Goal: Information Seeking & Learning: Learn about a topic

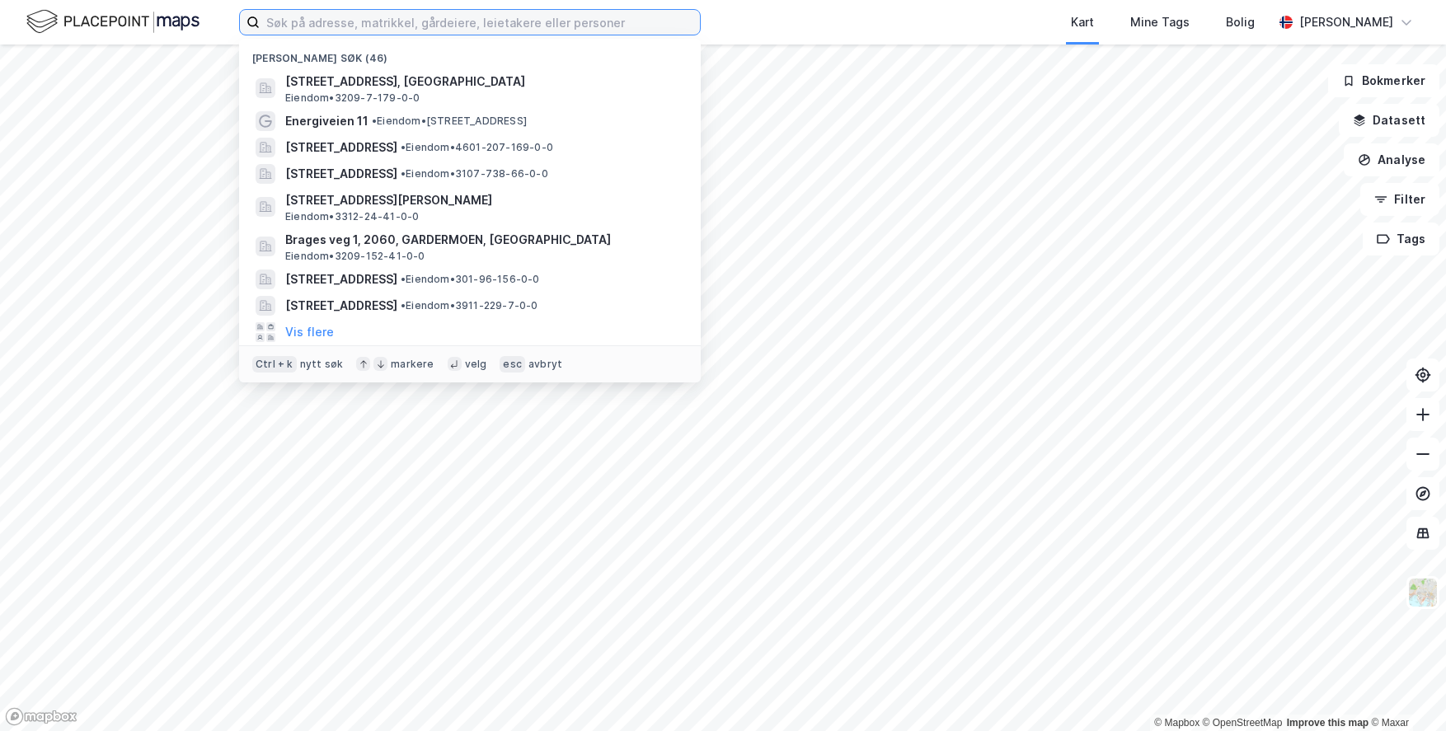
click at [323, 26] on input at bounding box center [480, 22] width 440 height 25
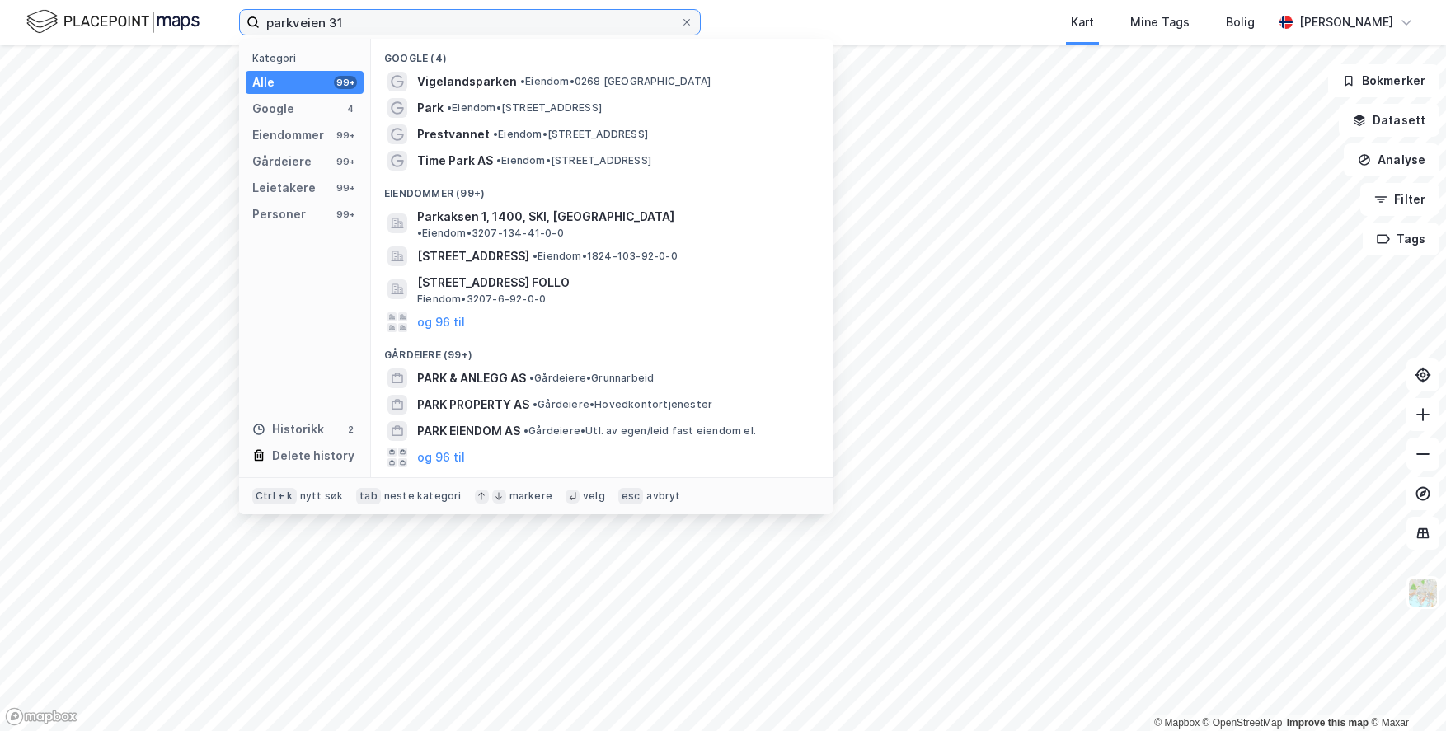
type input "parkveien 31"
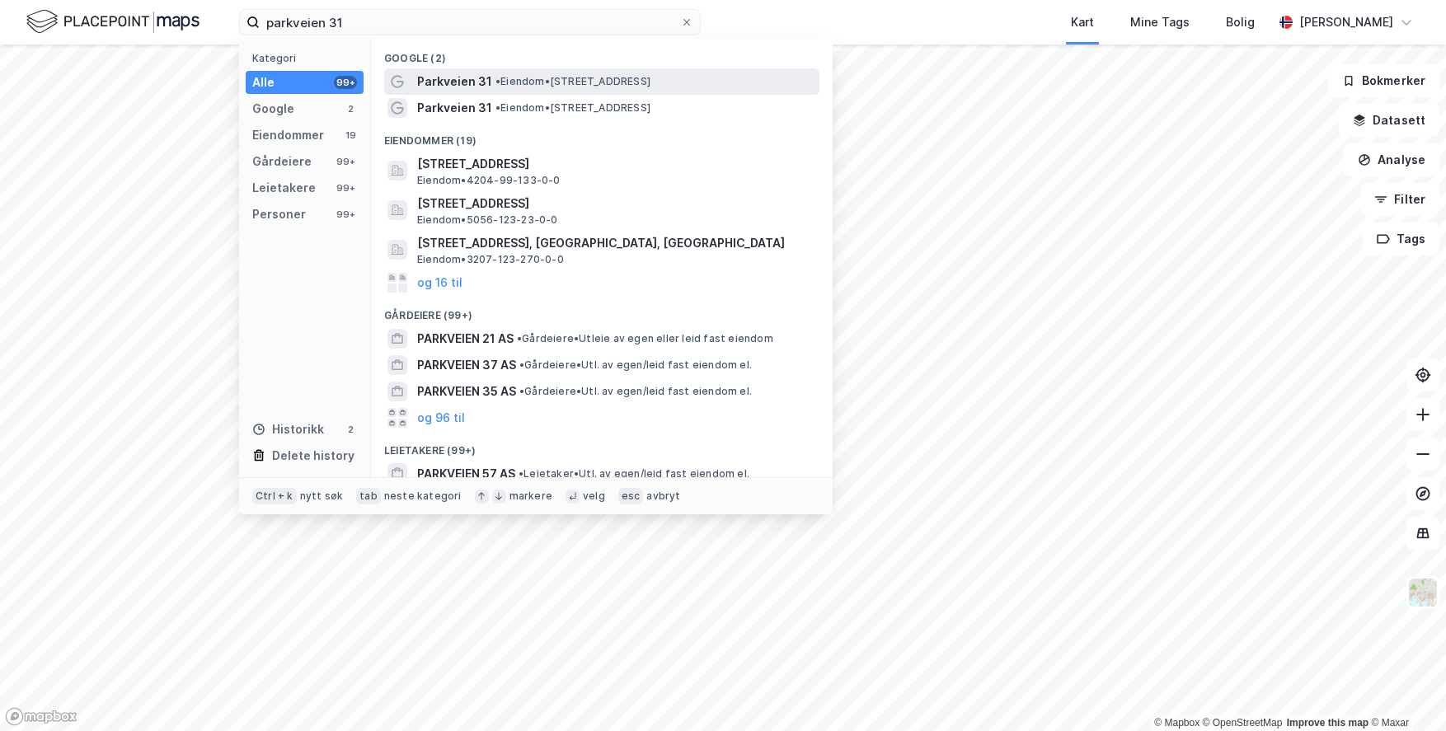
click at [448, 80] on span "Parkveien 31" at bounding box center [454, 82] width 75 height 20
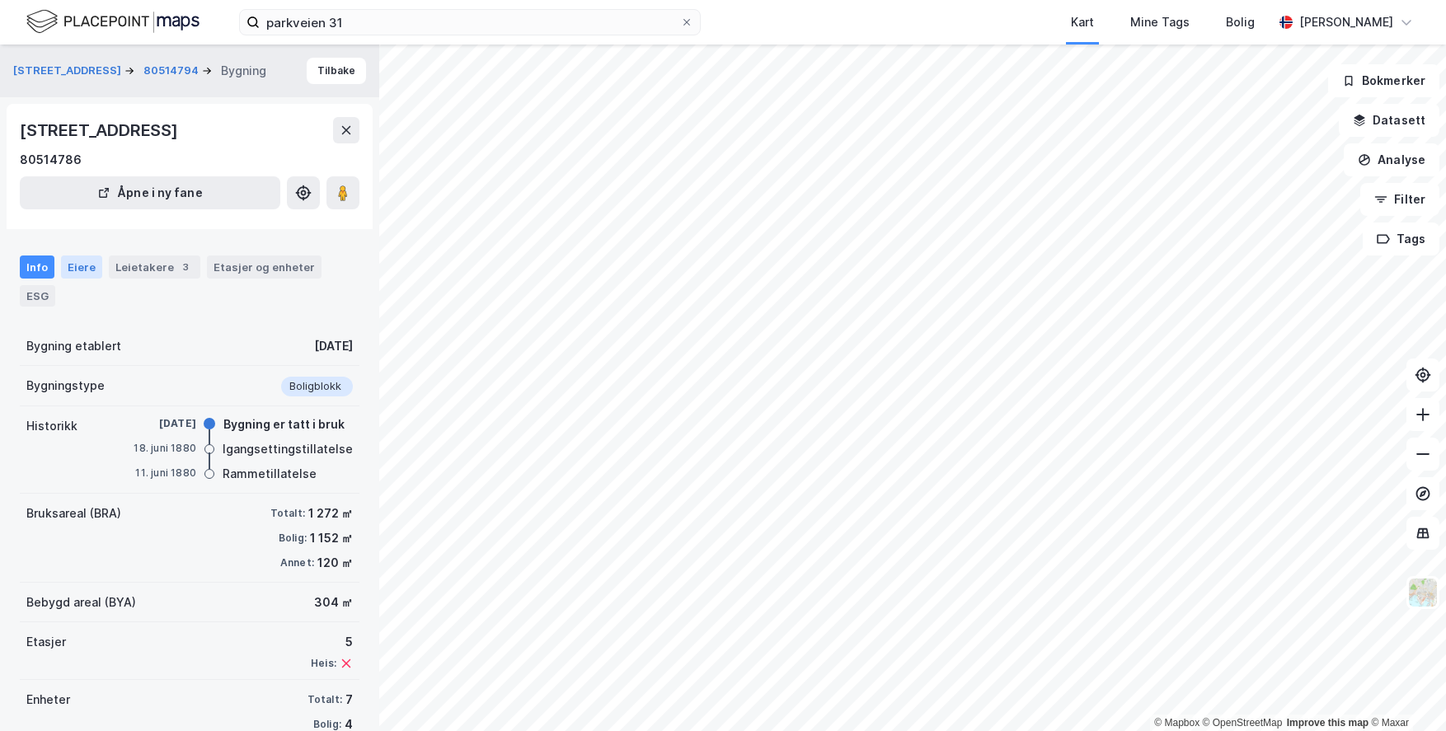
click at [77, 266] on div "Eiere" at bounding box center [81, 267] width 41 height 23
